Goal: Contribute content

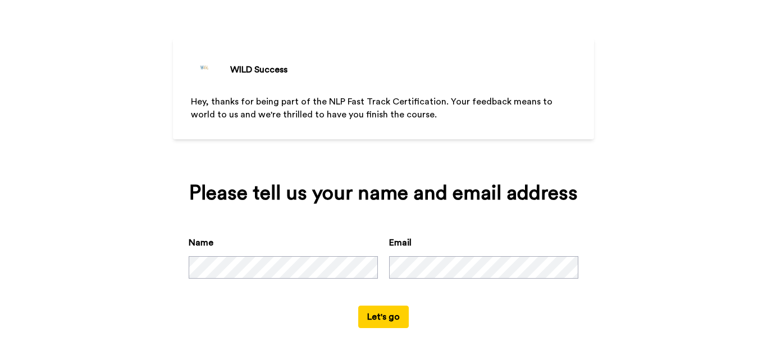
scroll to position [52, 0]
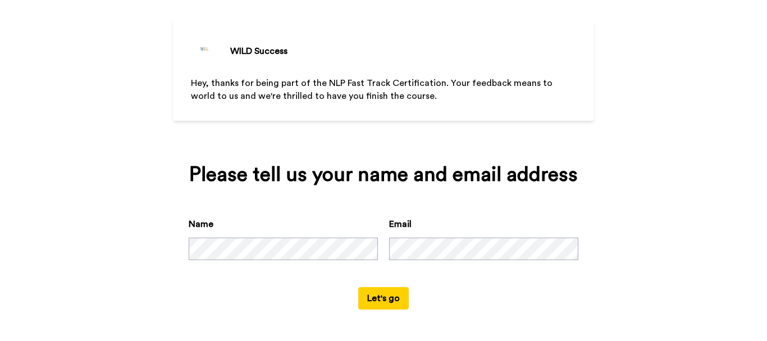
click at [377, 301] on button "Let's go" at bounding box center [383, 298] width 51 height 22
click at [385, 293] on button "Let's go" at bounding box center [383, 298] width 51 height 22
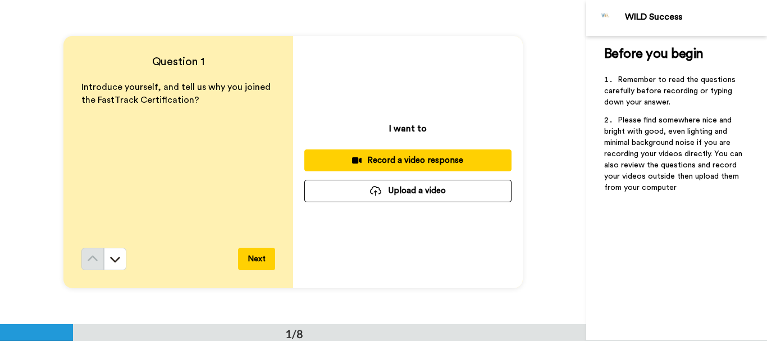
click at [462, 159] on div "Record a video response" at bounding box center [407, 160] width 189 height 12
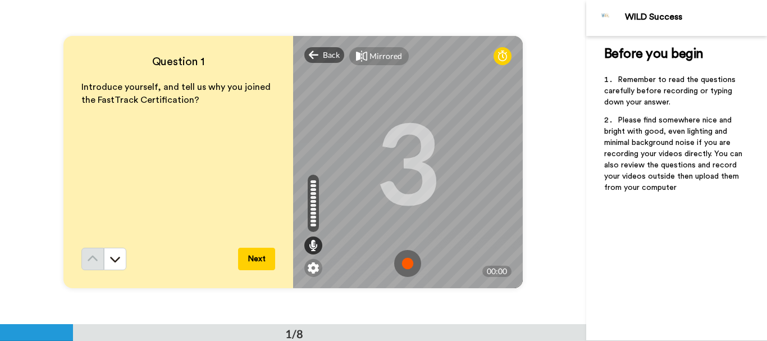
click at [404, 260] on img at bounding box center [407, 263] width 27 height 27
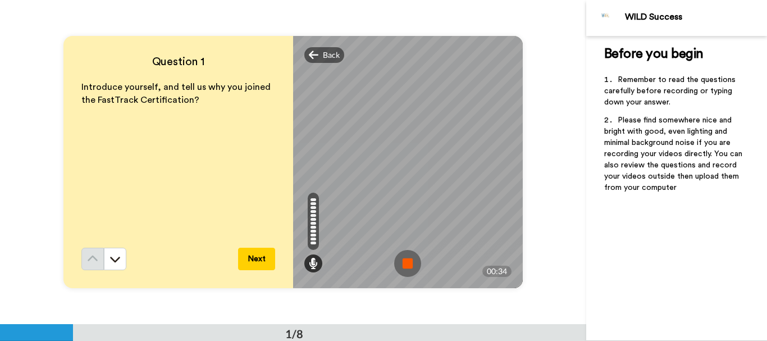
click at [404, 266] on img at bounding box center [407, 263] width 27 height 27
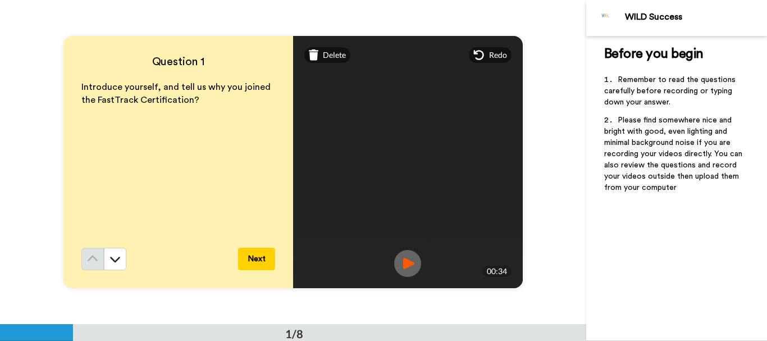
click at [249, 259] on button "Next" at bounding box center [256, 259] width 37 height 22
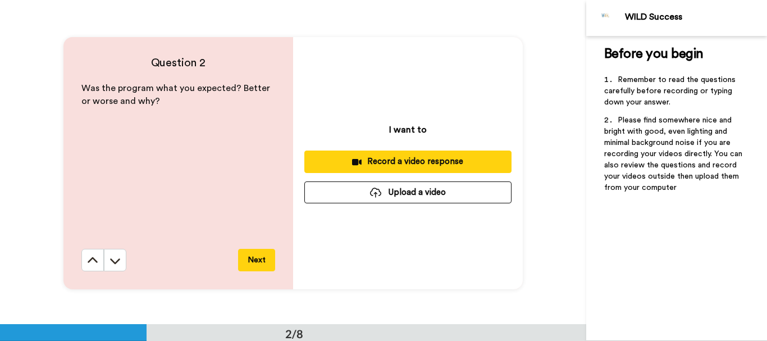
scroll to position [324, 0]
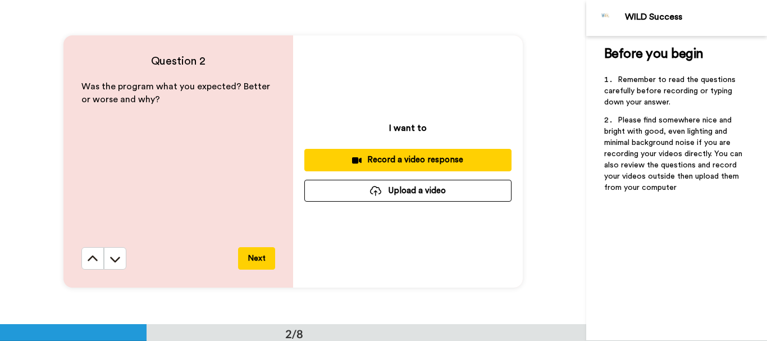
click at [415, 161] on div "Record a video response" at bounding box center [407, 160] width 189 height 12
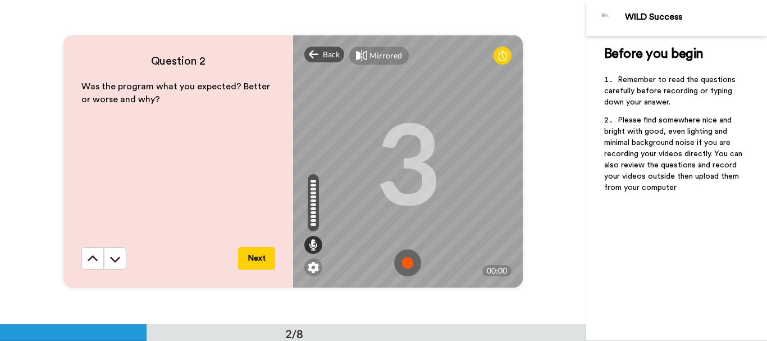
click at [403, 263] on img at bounding box center [407, 262] width 27 height 27
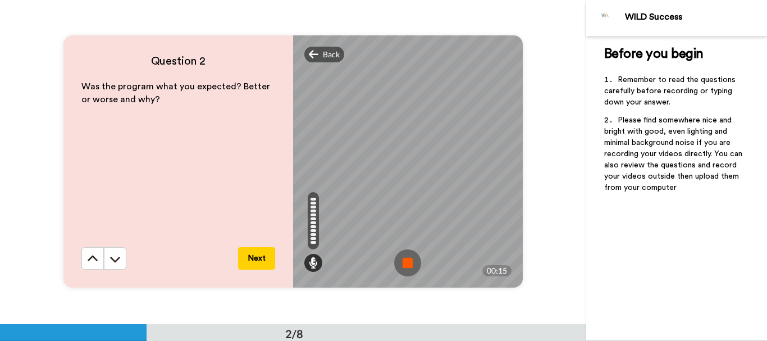
click at [402, 265] on img at bounding box center [407, 262] width 27 height 27
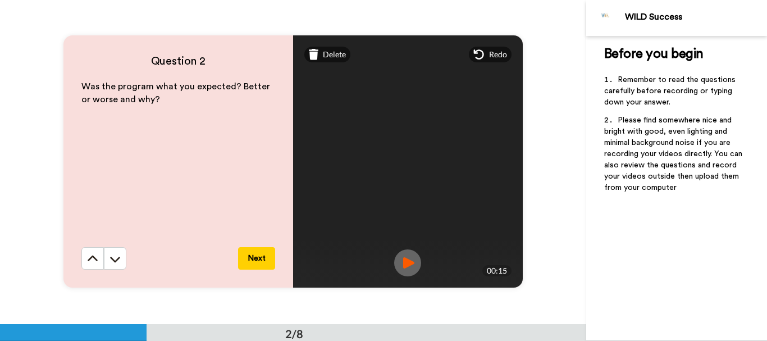
click at [262, 254] on button "Next" at bounding box center [256, 258] width 37 height 22
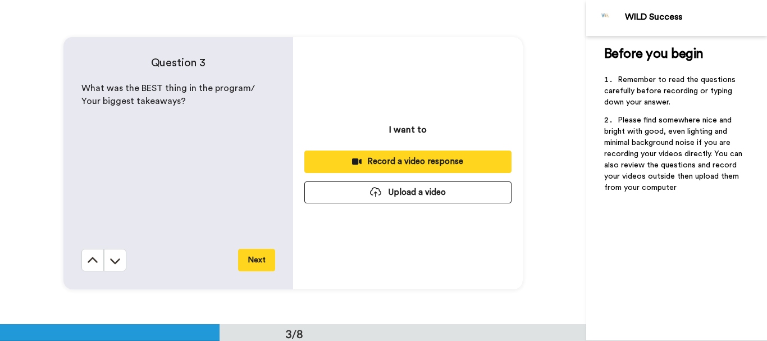
scroll to position [648, 0]
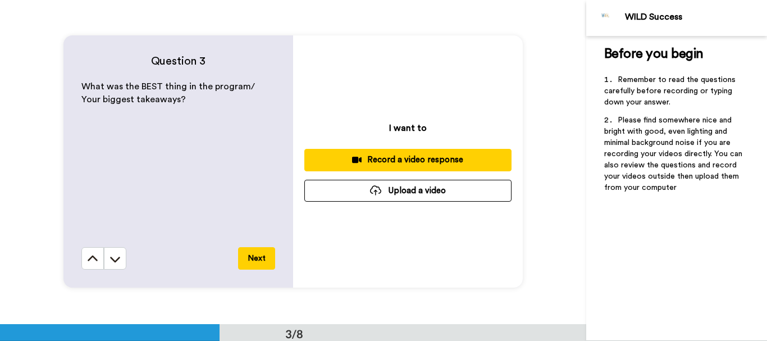
click at [404, 159] on div "Record a video response" at bounding box center [407, 160] width 189 height 12
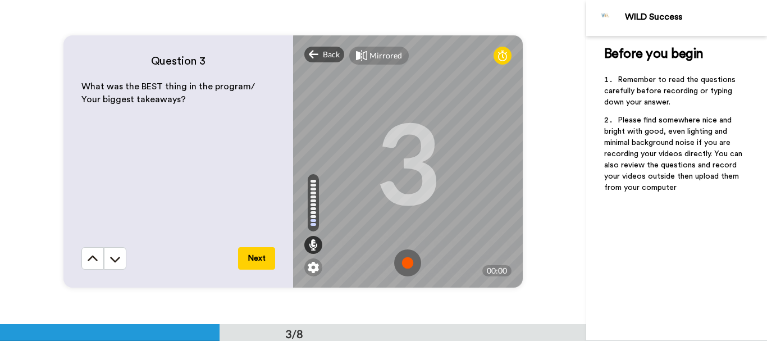
click at [403, 260] on img at bounding box center [407, 262] width 27 height 27
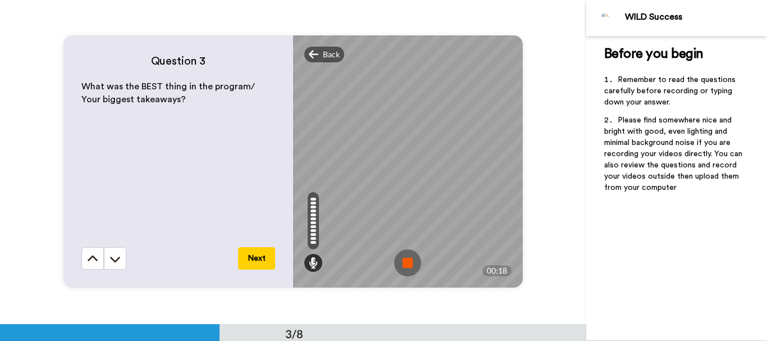
click at [403, 262] on img at bounding box center [407, 262] width 27 height 27
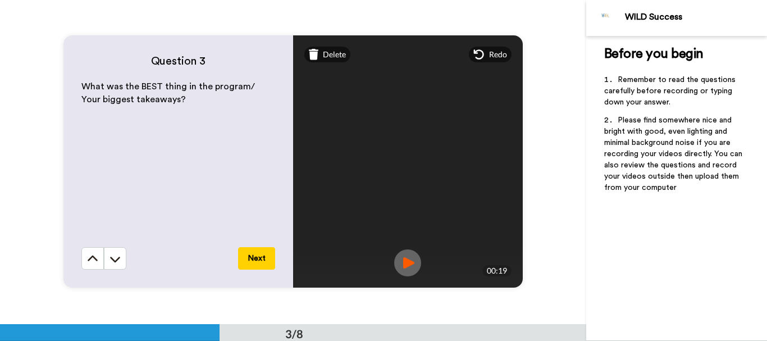
click at [255, 260] on button "Next" at bounding box center [256, 258] width 37 height 22
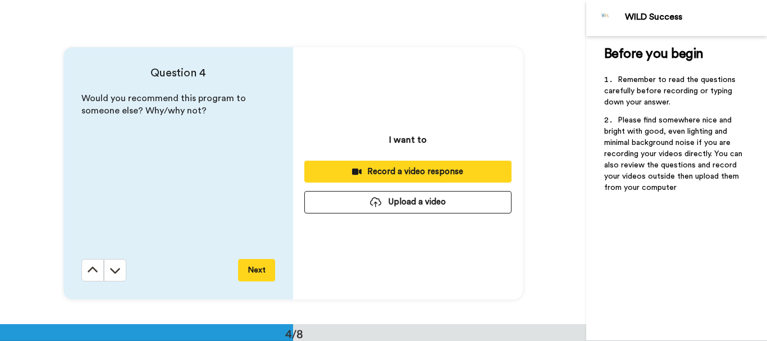
scroll to position [971, 0]
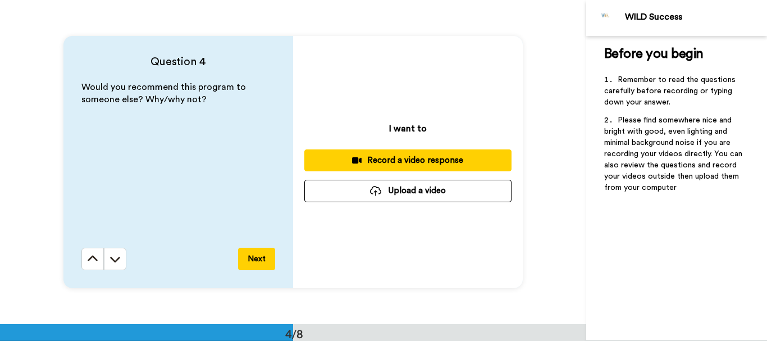
click at [416, 162] on div "Record a video response" at bounding box center [407, 160] width 189 height 12
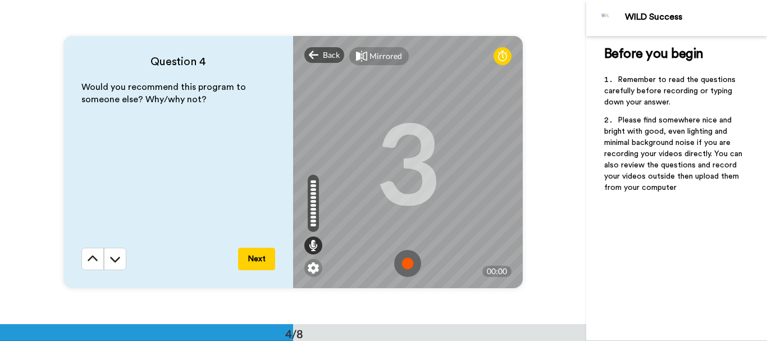
click at [404, 261] on img at bounding box center [407, 263] width 27 height 27
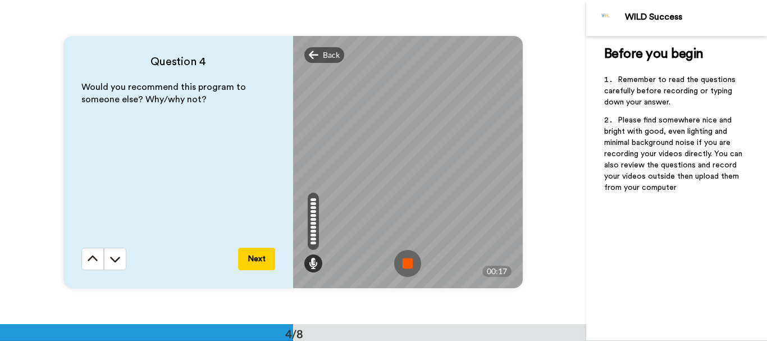
click at [402, 265] on img at bounding box center [407, 263] width 27 height 27
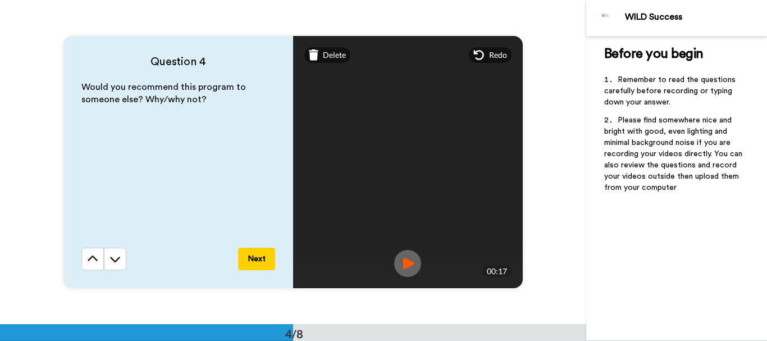
click at [258, 251] on button "Next" at bounding box center [256, 259] width 37 height 22
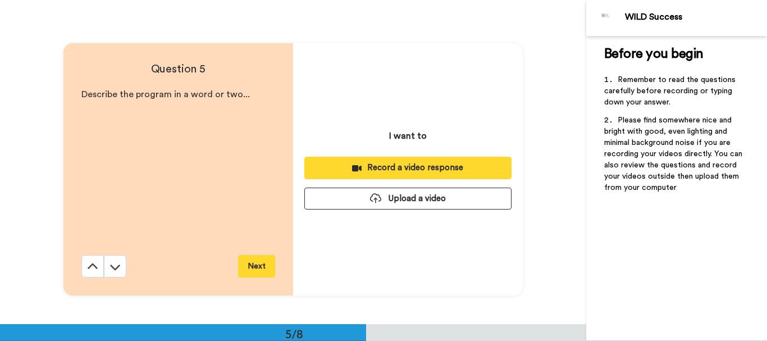
scroll to position [1295, 0]
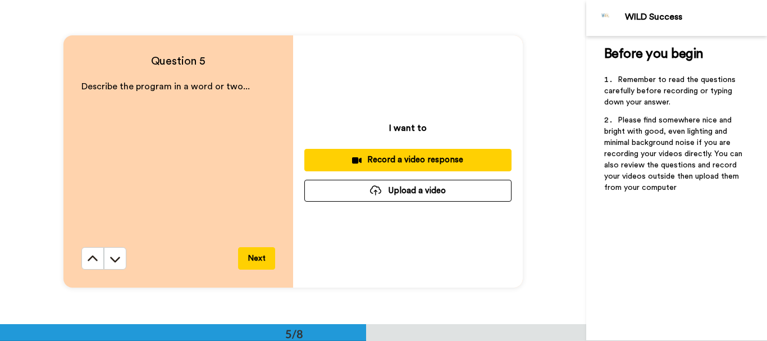
click at [433, 154] on div "Record a video response" at bounding box center [407, 160] width 189 height 12
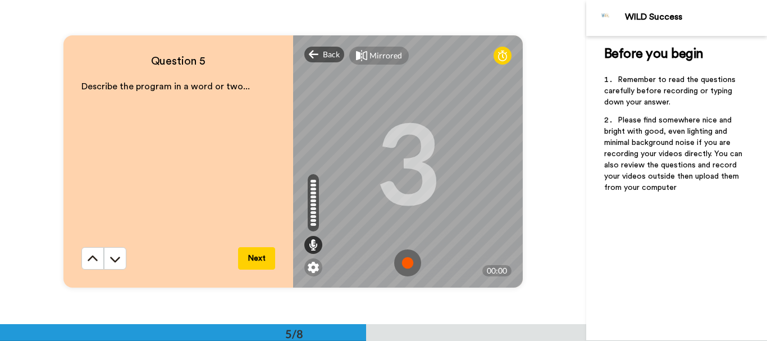
click at [403, 264] on img at bounding box center [407, 262] width 27 height 27
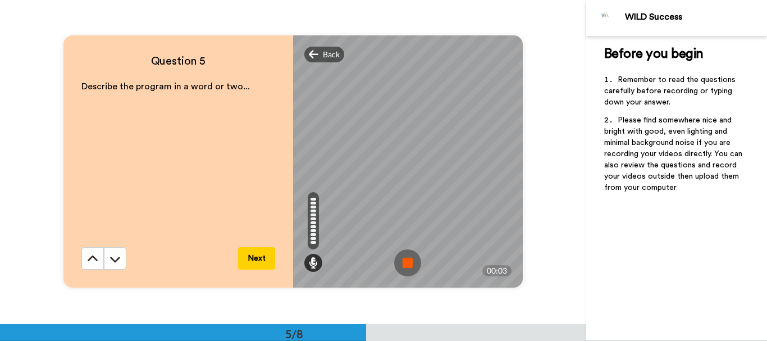
click at [399, 260] on img at bounding box center [407, 262] width 27 height 27
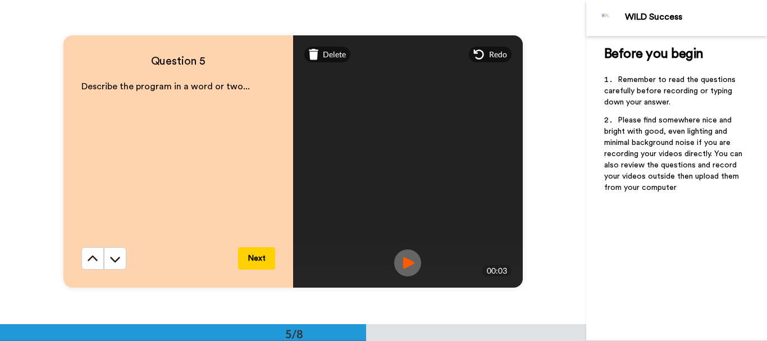
click at [405, 263] on img at bounding box center [407, 262] width 27 height 27
click at [489, 52] on span "Redo" at bounding box center [498, 54] width 18 height 11
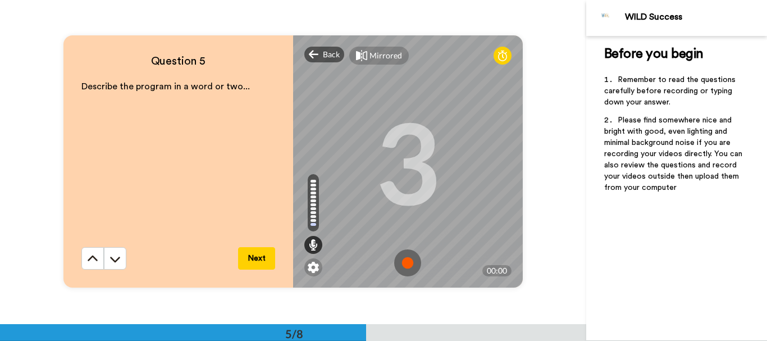
click at [402, 263] on img at bounding box center [407, 262] width 27 height 27
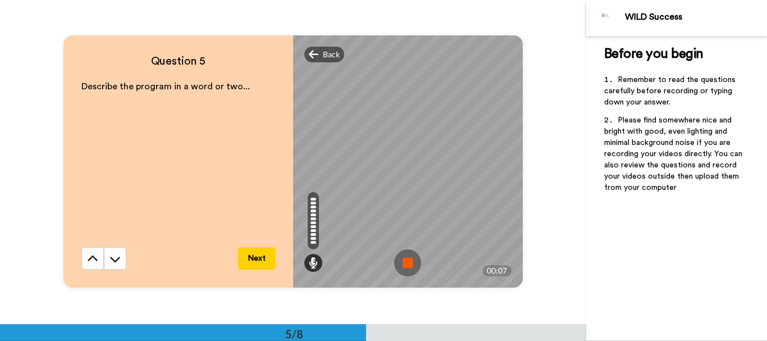
click at [403, 262] on img at bounding box center [407, 262] width 27 height 27
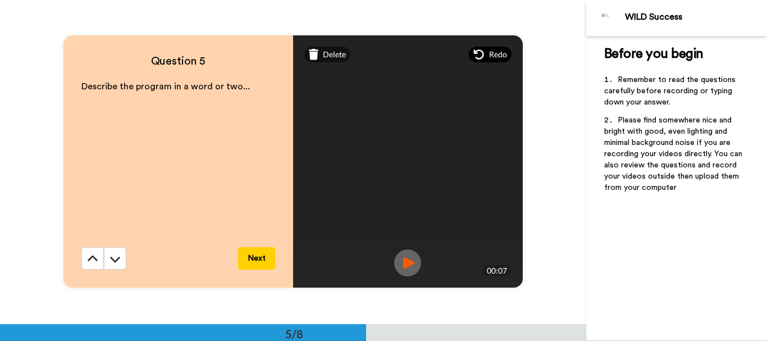
click at [489, 55] on span "Redo" at bounding box center [498, 54] width 18 height 11
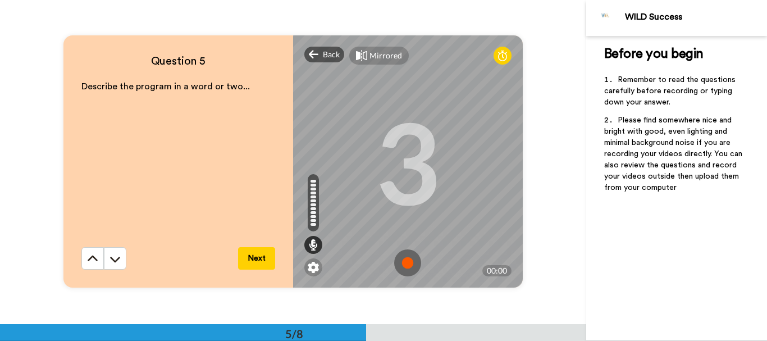
click at [406, 263] on img at bounding box center [407, 262] width 27 height 27
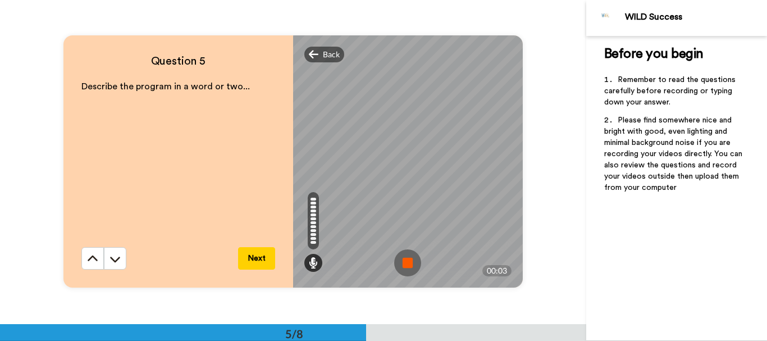
click at [406, 263] on img at bounding box center [407, 262] width 27 height 27
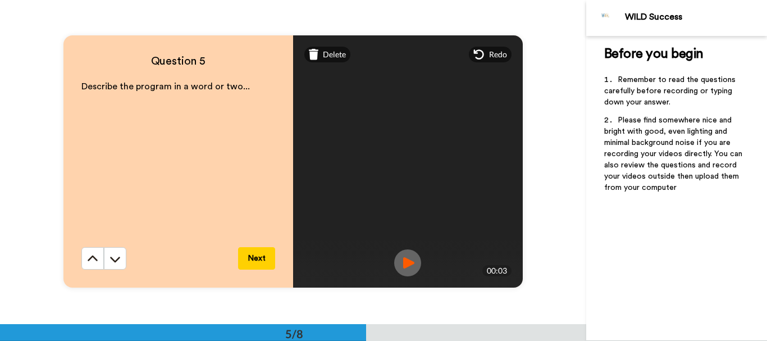
click at [408, 264] on img at bounding box center [407, 262] width 27 height 27
click at [253, 260] on button "Next" at bounding box center [256, 258] width 37 height 22
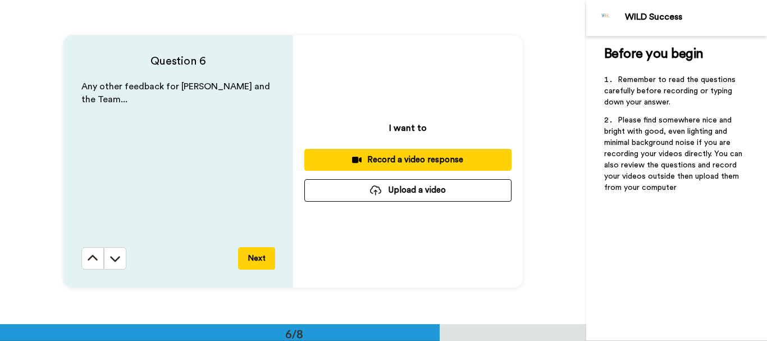
scroll to position [1619, 0]
click at [414, 160] on div "Record a video response" at bounding box center [407, 160] width 189 height 12
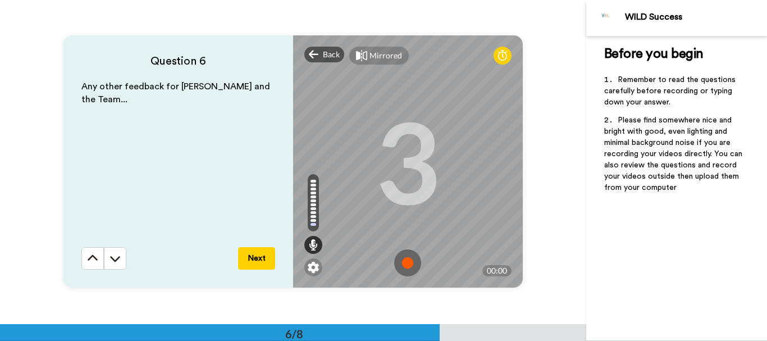
click at [404, 262] on img at bounding box center [407, 262] width 27 height 27
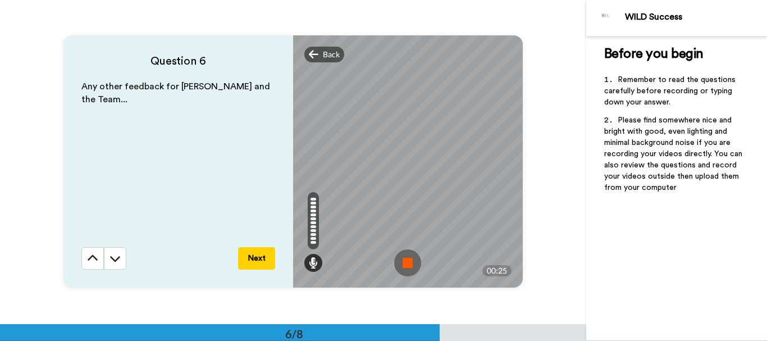
click at [404, 264] on img at bounding box center [407, 262] width 27 height 27
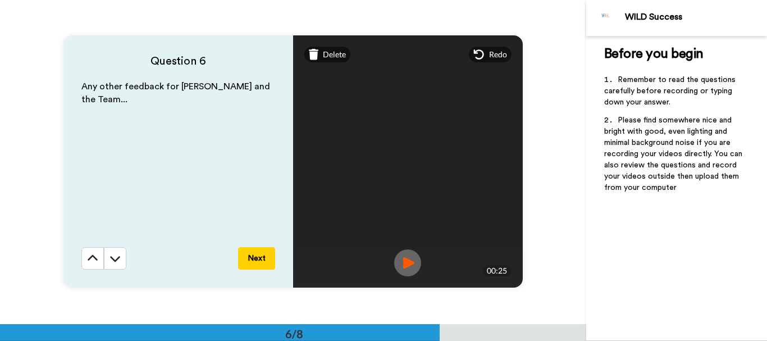
click at [254, 259] on button "Next" at bounding box center [256, 258] width 37 height 22
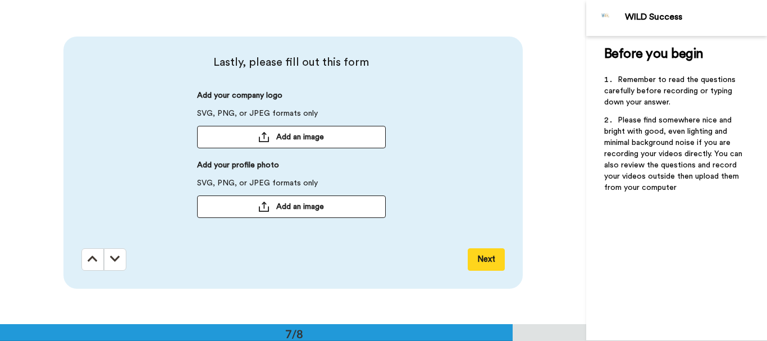
scroll to position [1942, 0]
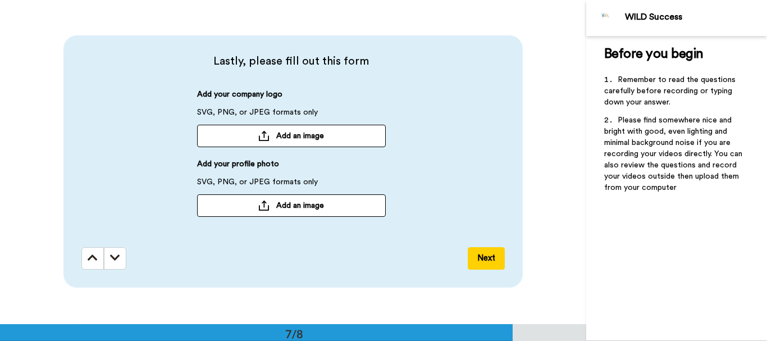
click at [289, 207] on span "Add an image" at bounding box center [300, 205] width 48 height 11
click at [487, 260] on button "Next" at bounding box center [486, 258] width 37 height 22
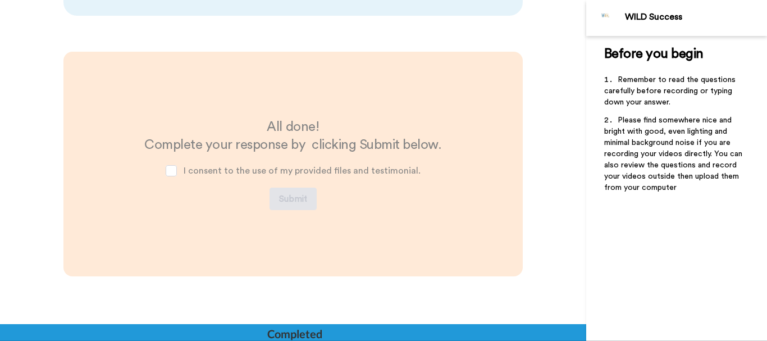
scroll to position [2216, 0]
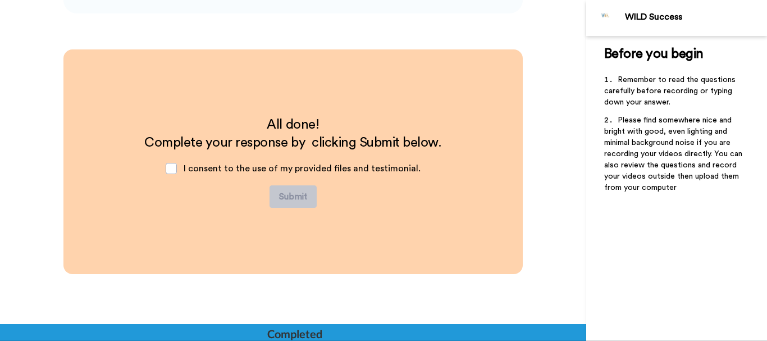
click at [179, 171] on div "I consent to the use of my provided files and testimonial." at bounding box center [293, 169] width 273 height 34
click at [172, 170] on span at bounding box center [171, 168] width 11 height 11
click at [293, 192] on button "Submit" at bounding box center [292, 196] width 47 height 22
